Goal: Navigation & Orientation: Find specific page/section

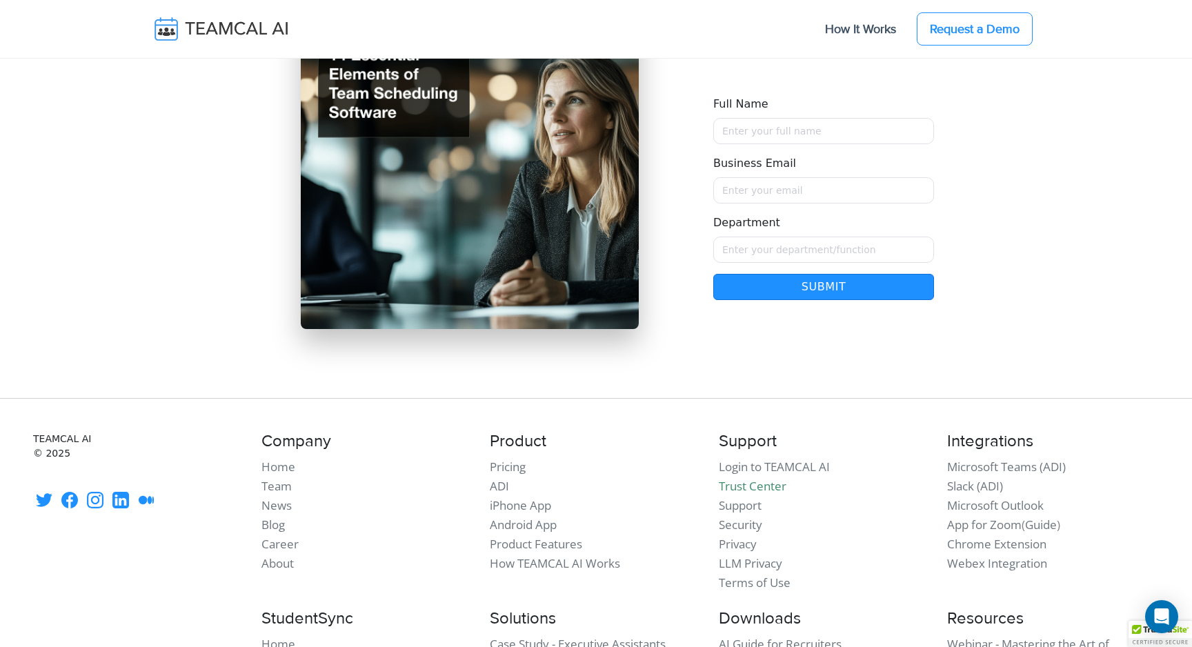
scroll to position [11934, 0]
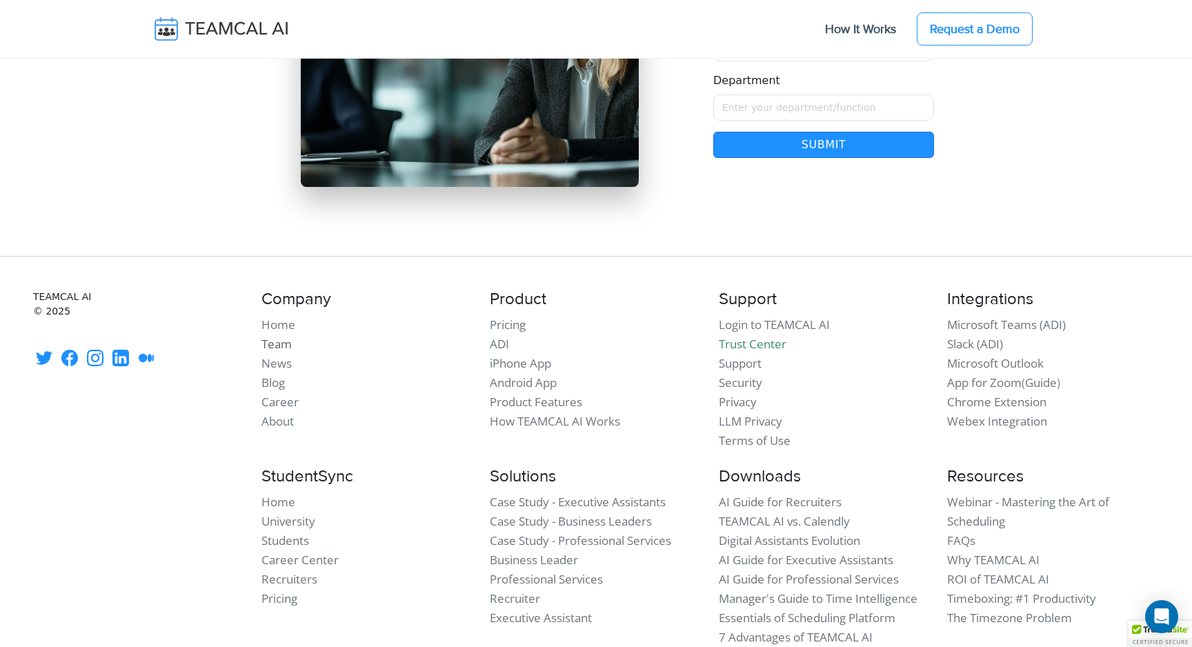
click at [277, 336] on link "Team" at bounding box center [277, 344] width 30 height 16
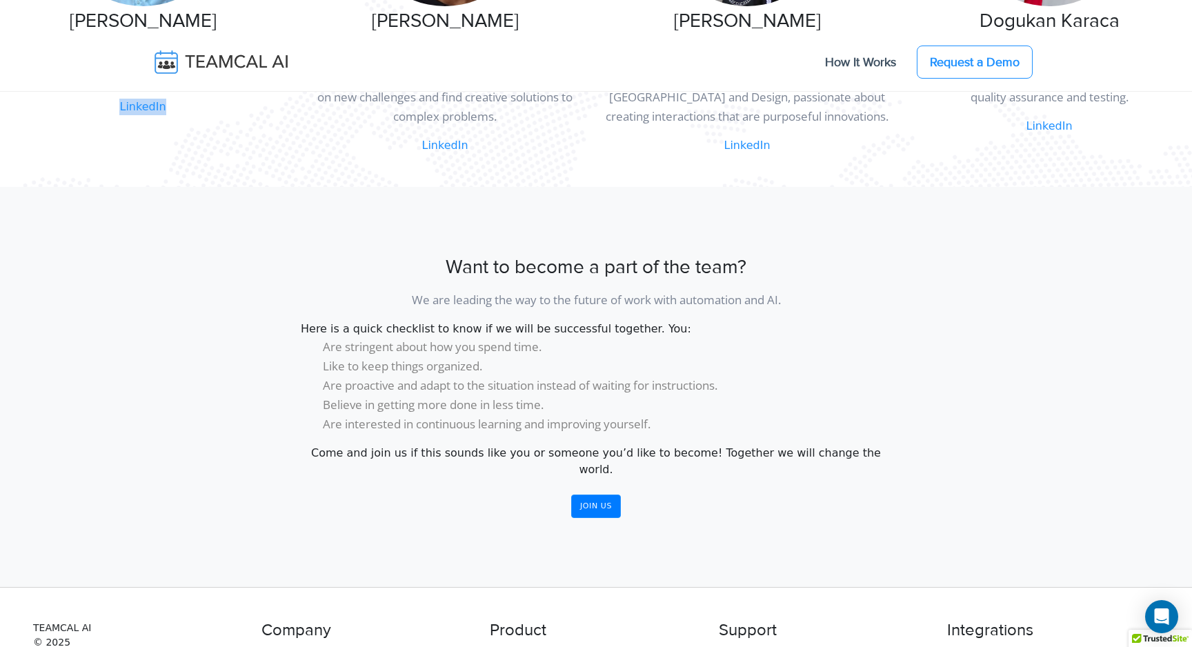
scroll to position [1068, 0]
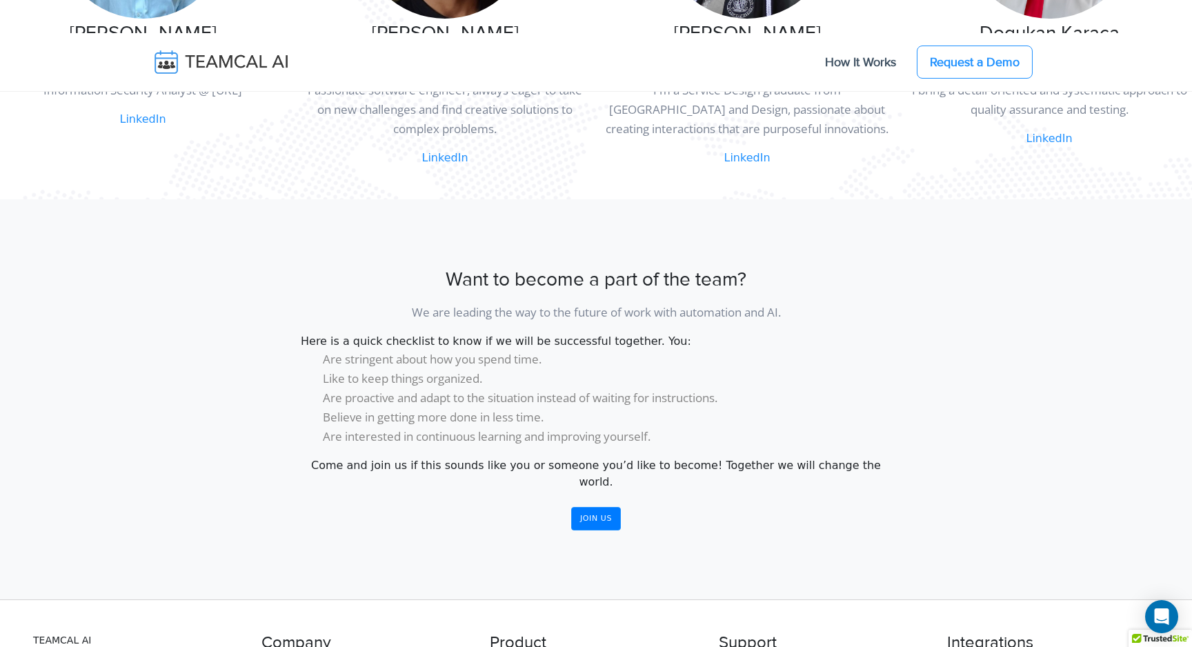
click at [317, 503] on div "Want to become a part of the team? We are leading the way to the future of work…" at bounding box center [596, 399] width 1192 height 400
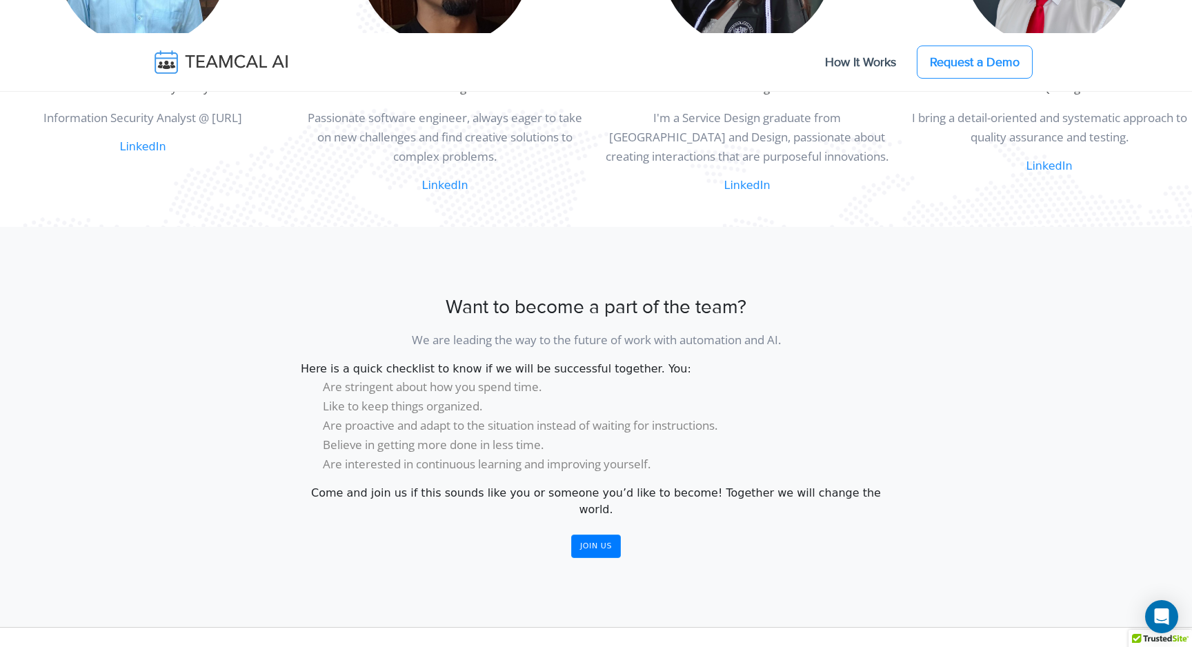
scroll to position [1003, 0]
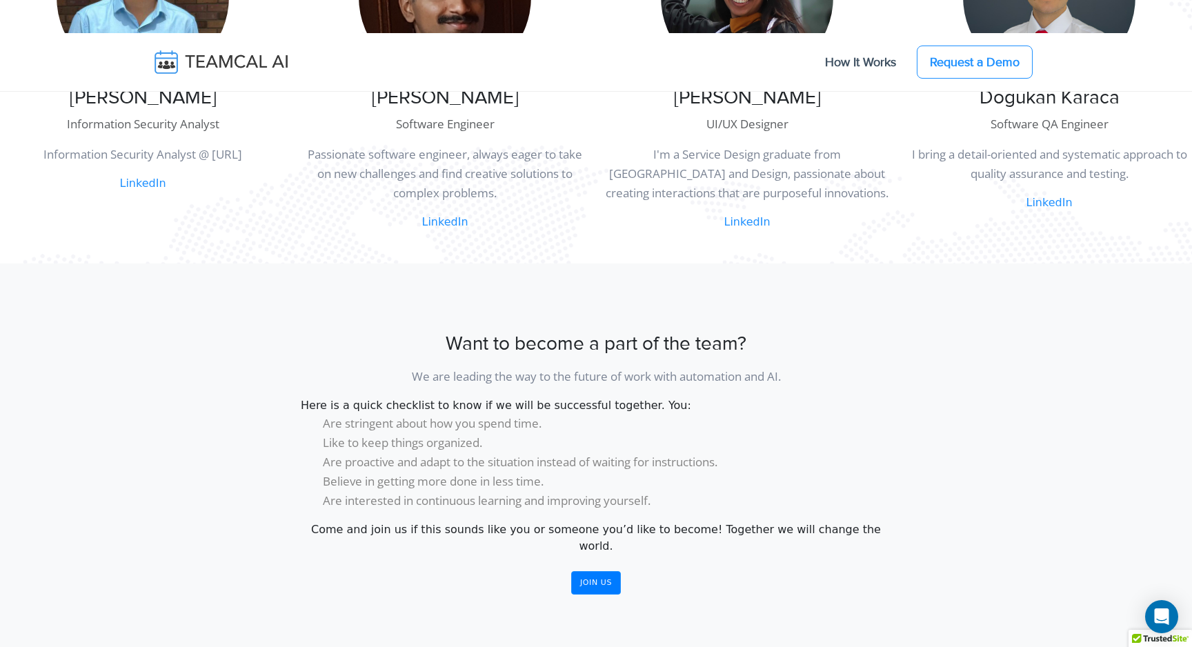
click at [754, 228] on link "LinkedIn" at bounding box center [747, 221] width 46 height 13
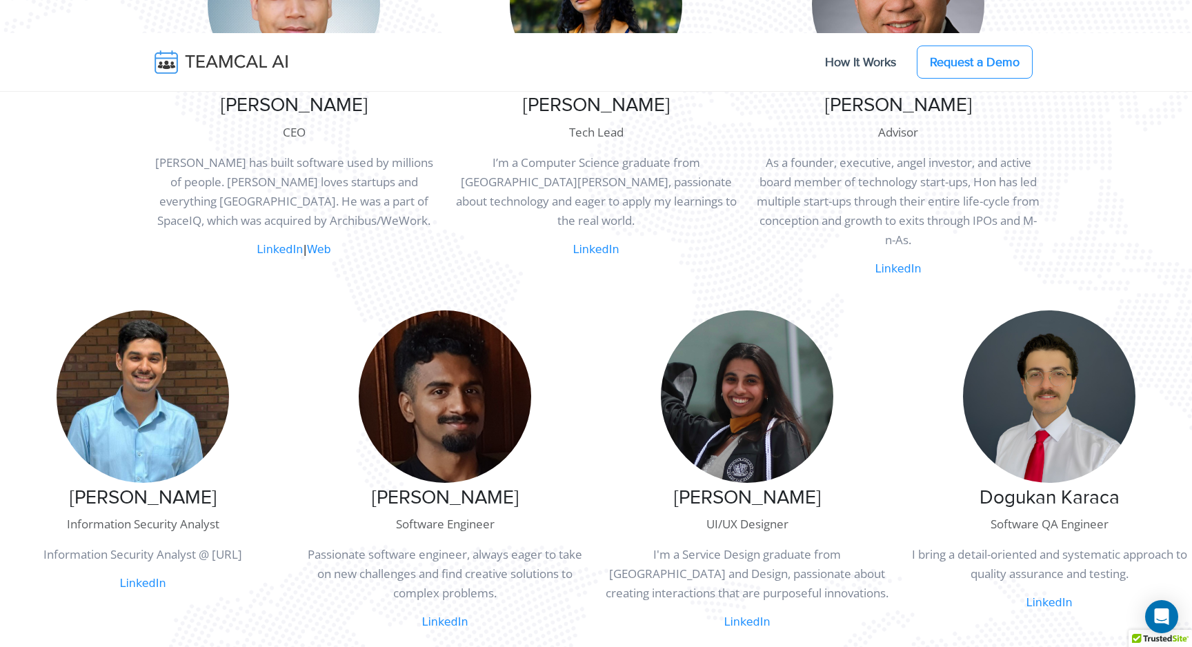
scroll to position [870, 0]
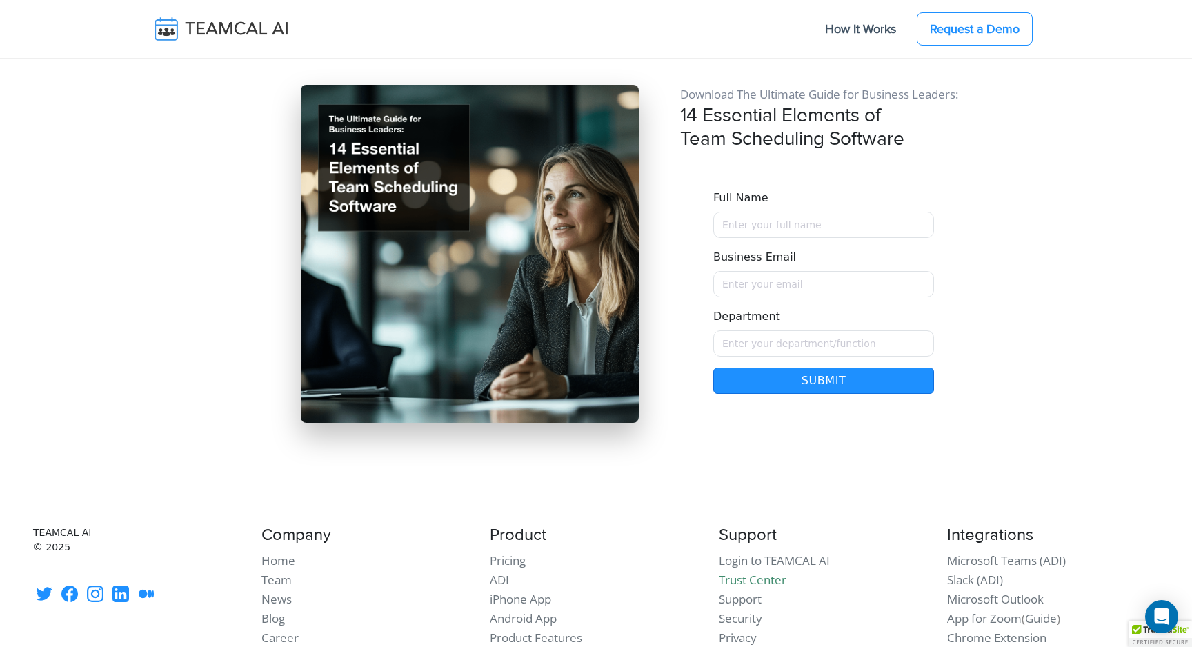
scroll to position [11934, 0]
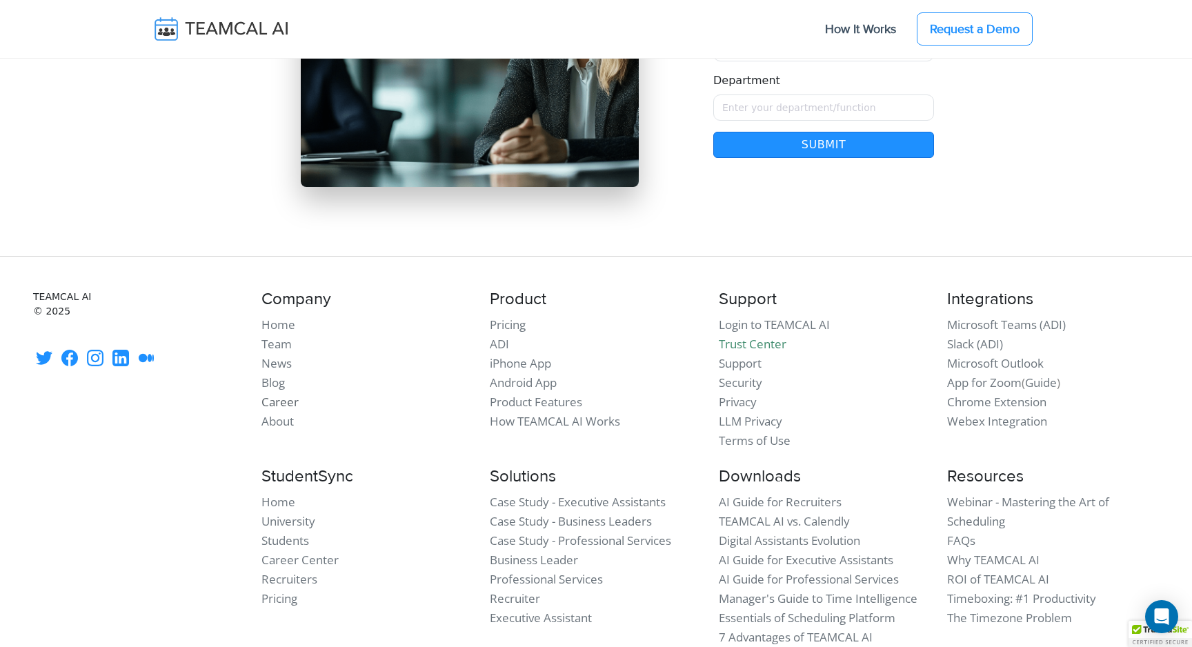
click at [288, 394] on link "Career" at bounding box center [280, 402] width 37 height 16
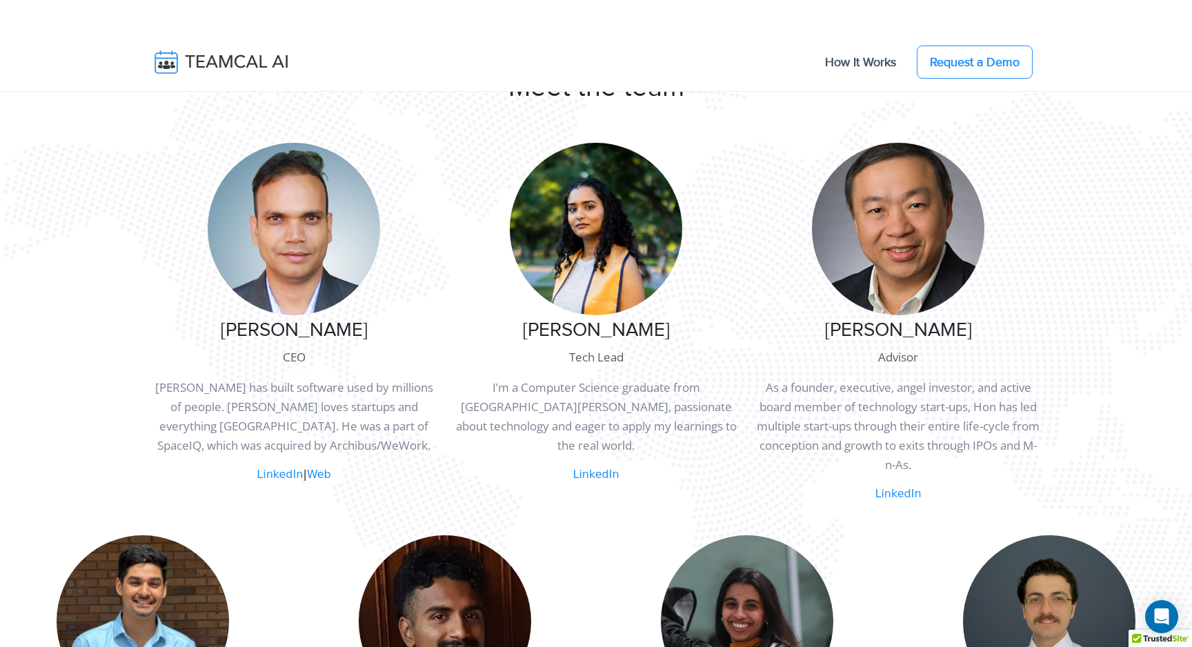
scroll to position [578, 0]
